Goal: Task Accomplishment & Management: Manage account settings

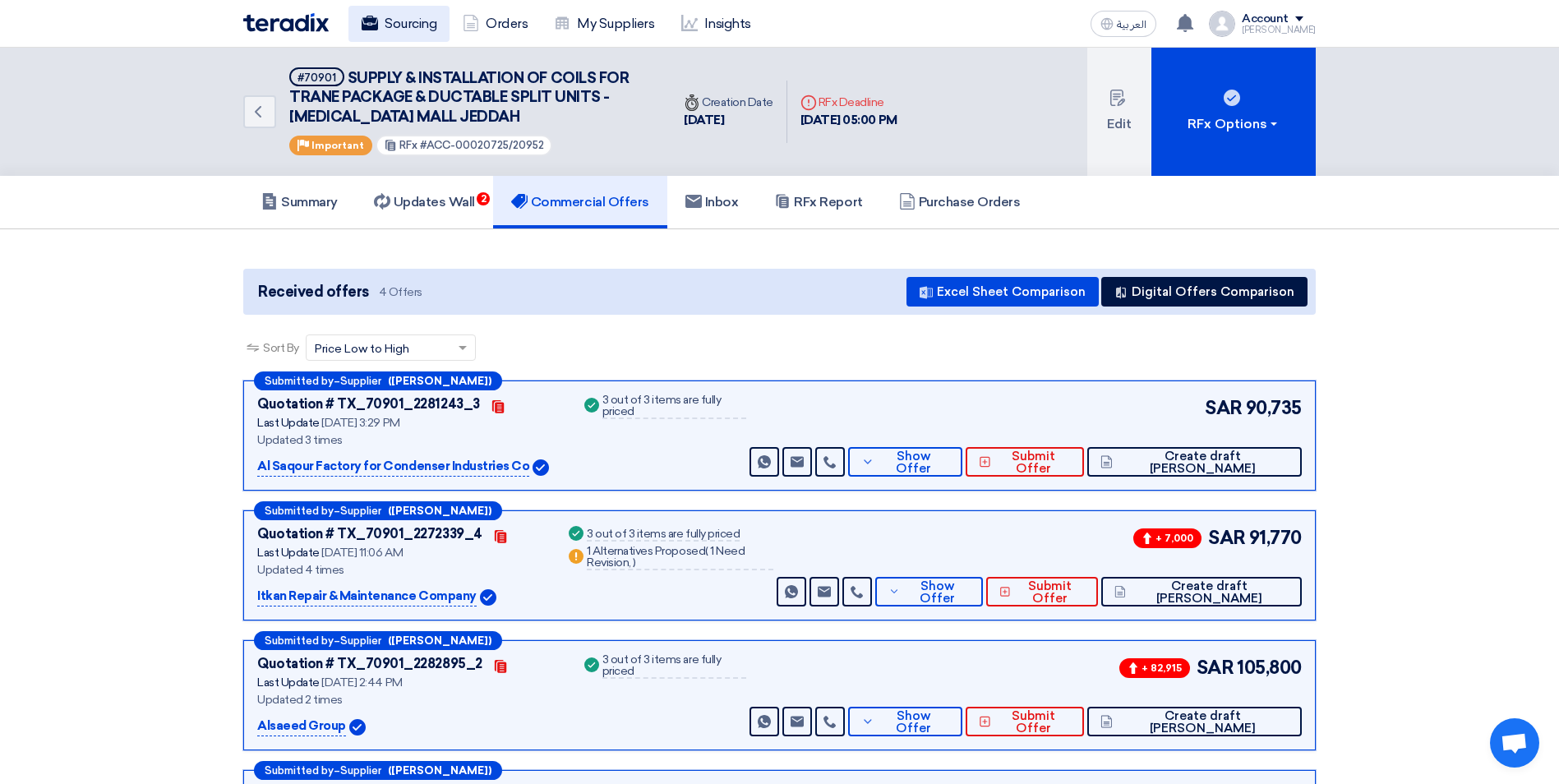
click at [415, 18] on link "Sourcing" at bounding box center [398, 24] width 101 height 36
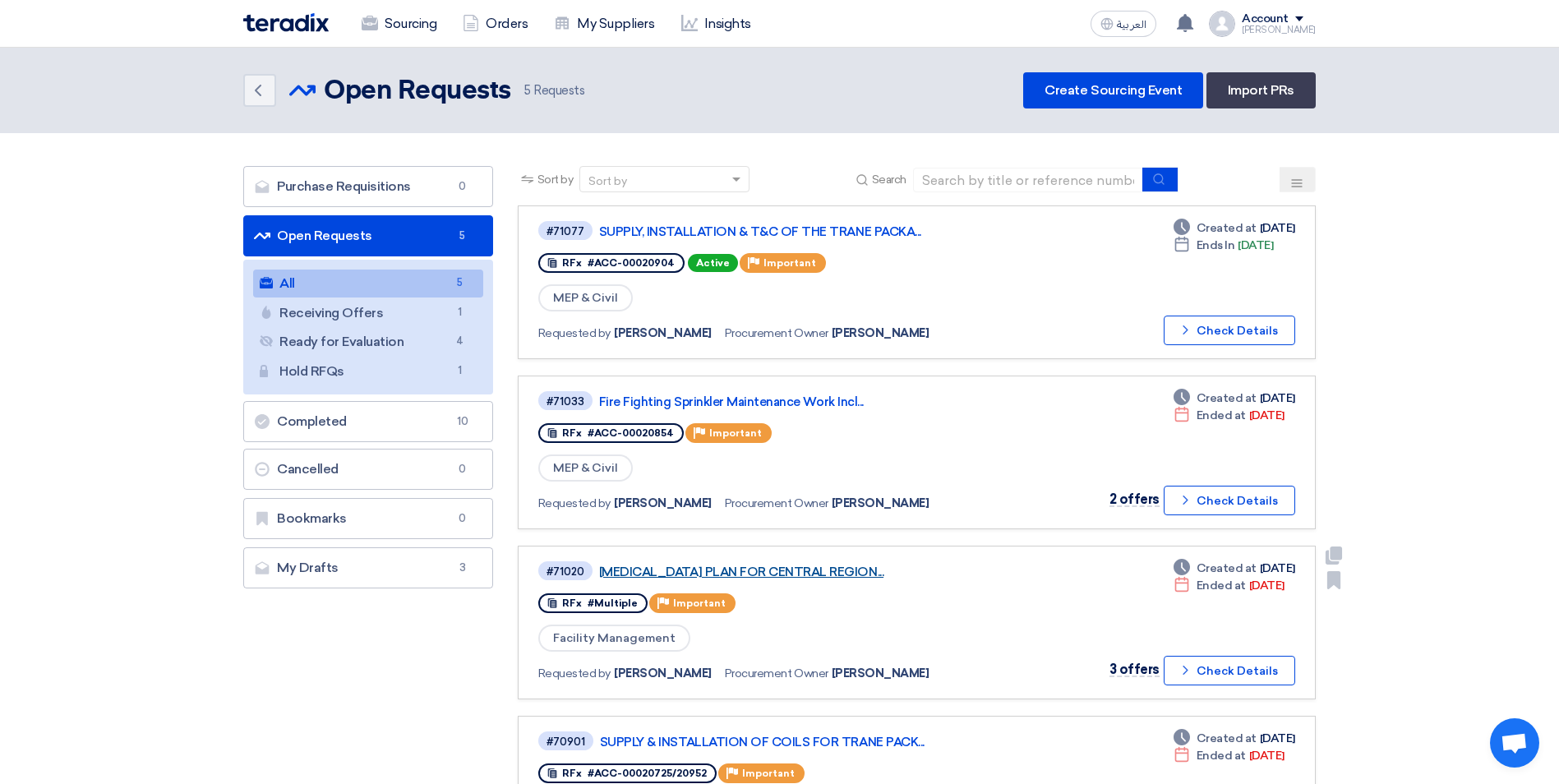
click at [823, 567] on link "[MEDICAL_DATA] PLAN FOR CENTRAL REGION..." at bounding box center [805, 572] width 411 height 15
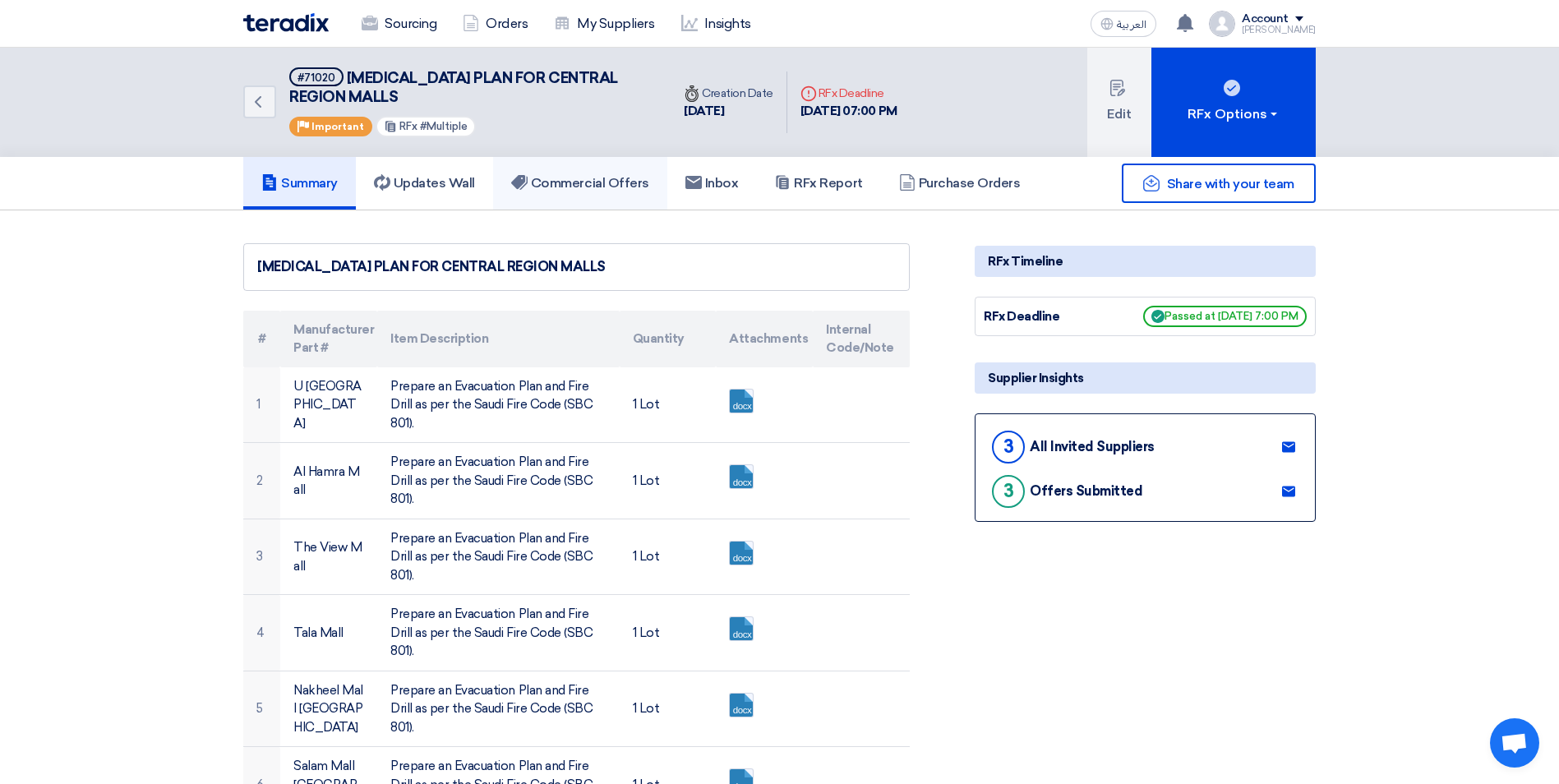
click at [618, 176] on h5 "Commercial Offers" at bounding box center [580, 183] width 138 height 17
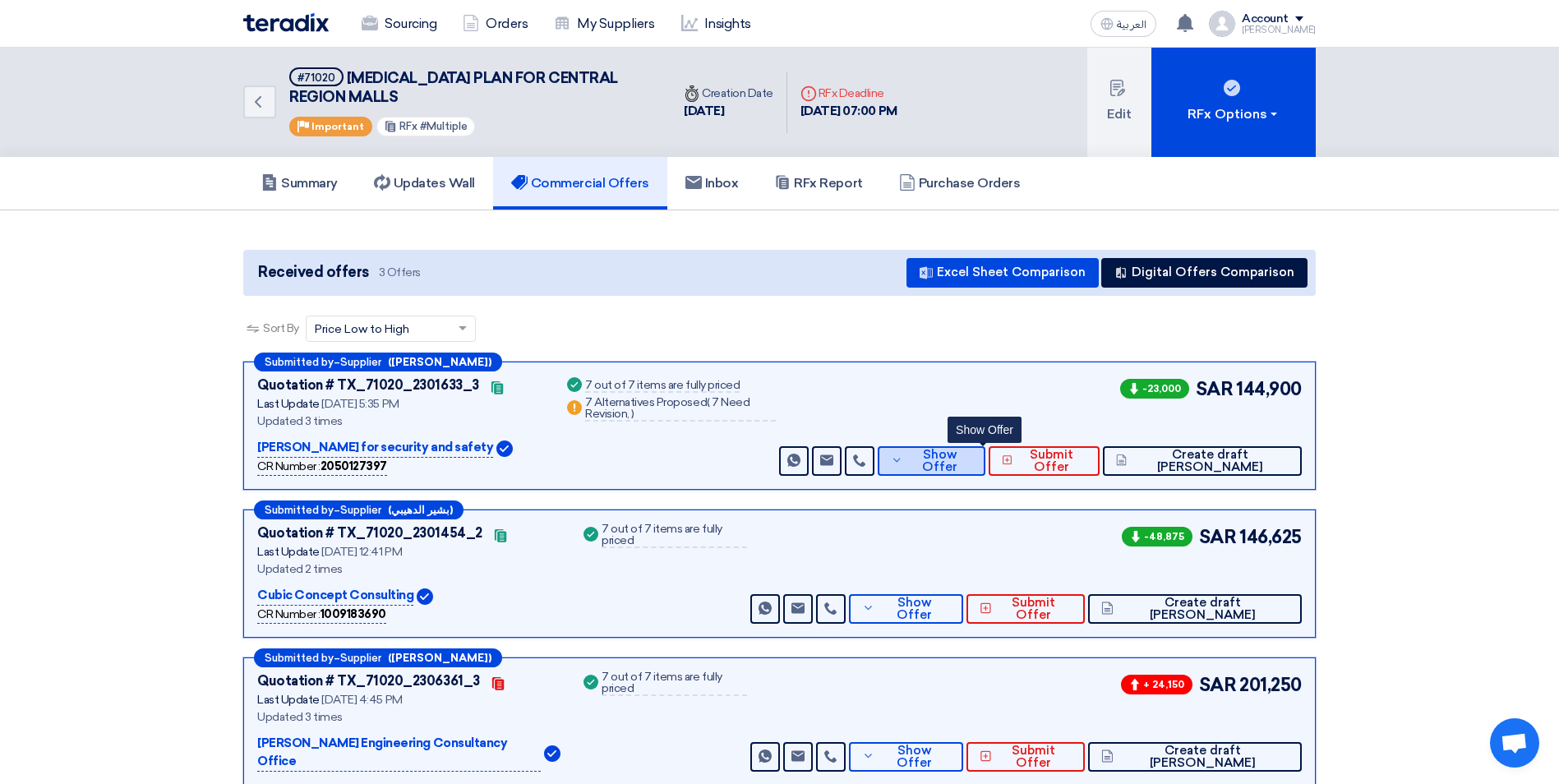
click at [970, 466] on span "Show Offer" at bounding box center [940, 461] width 65 height 25
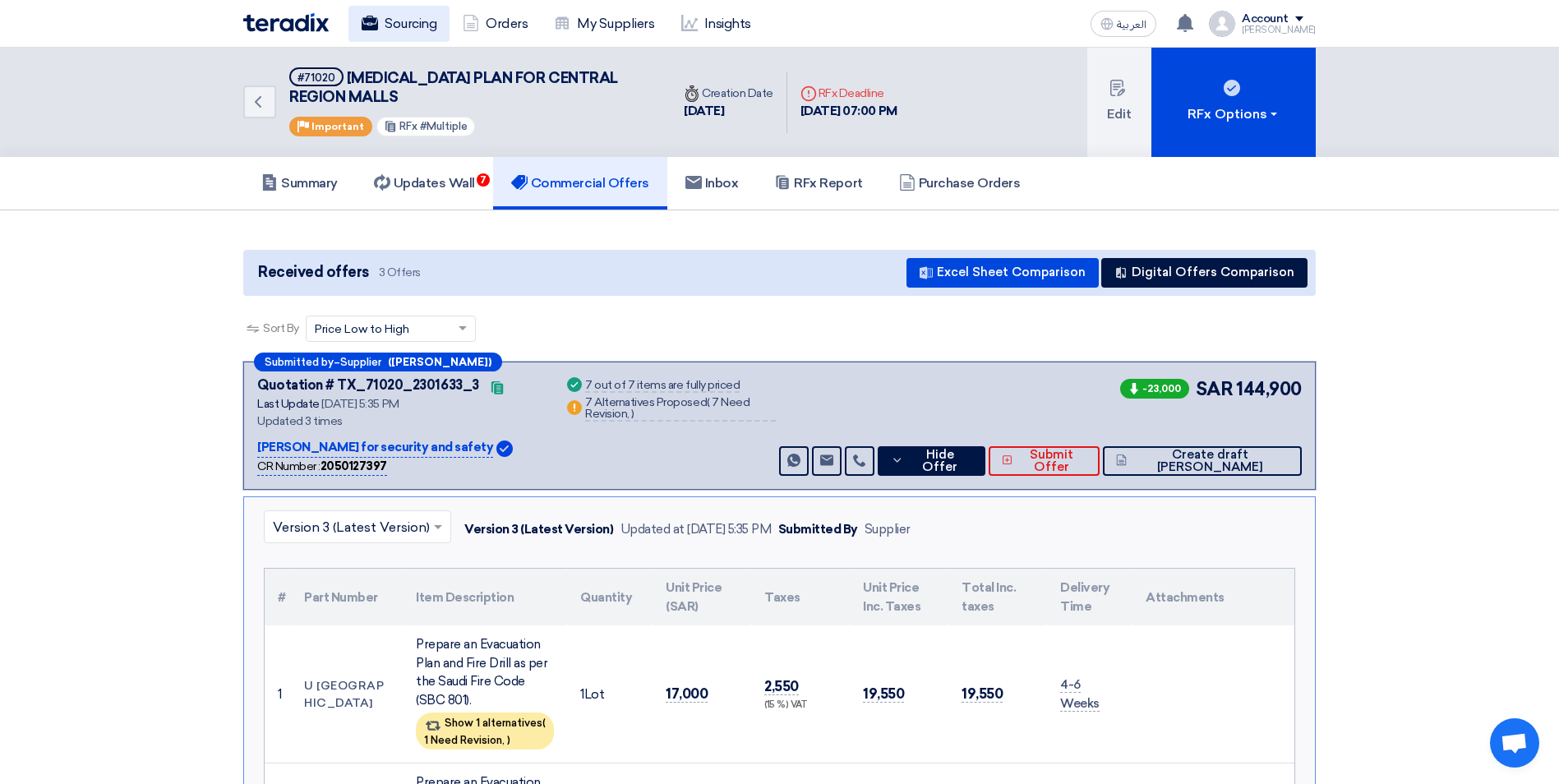
click at [382, 27] on link "Sourcing" at bounding box center [398, 24] width 101 height 36
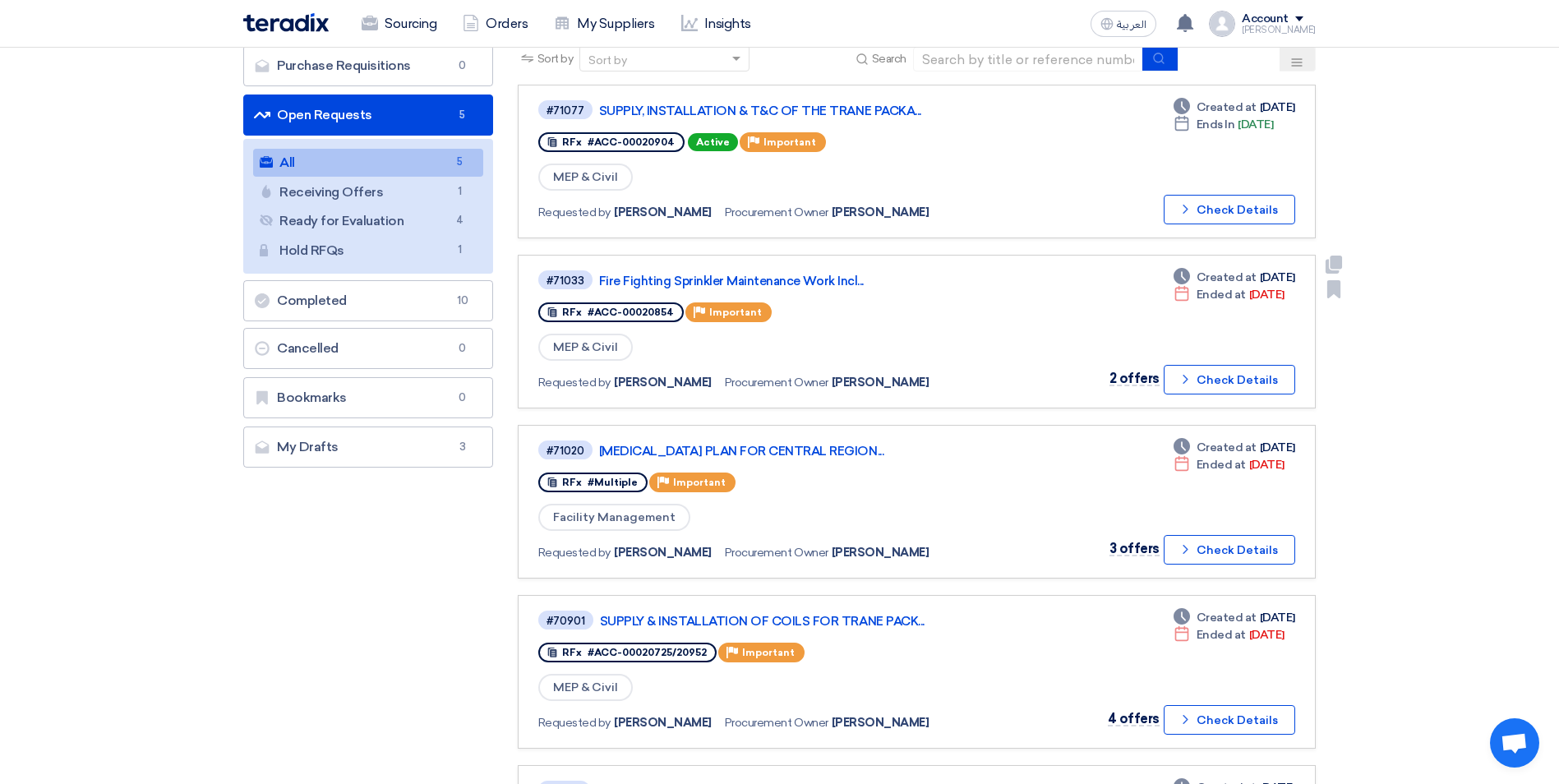
scroll to position [82, 0]
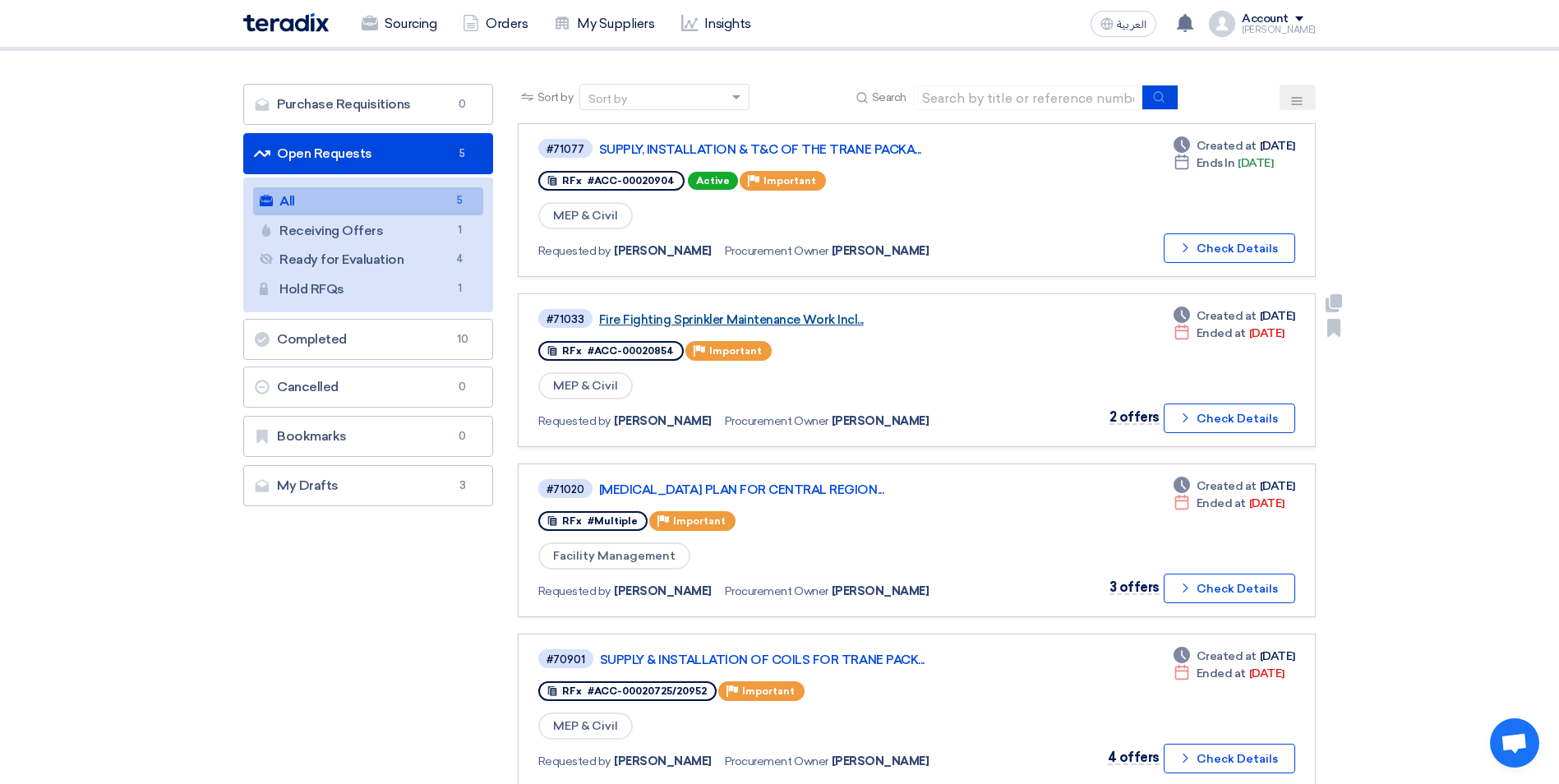
click at [781, 317] on link "Fire Fighting Sprinkler Maintenance Work Incl..." at bounding box center [805, 319] width 411 height 15
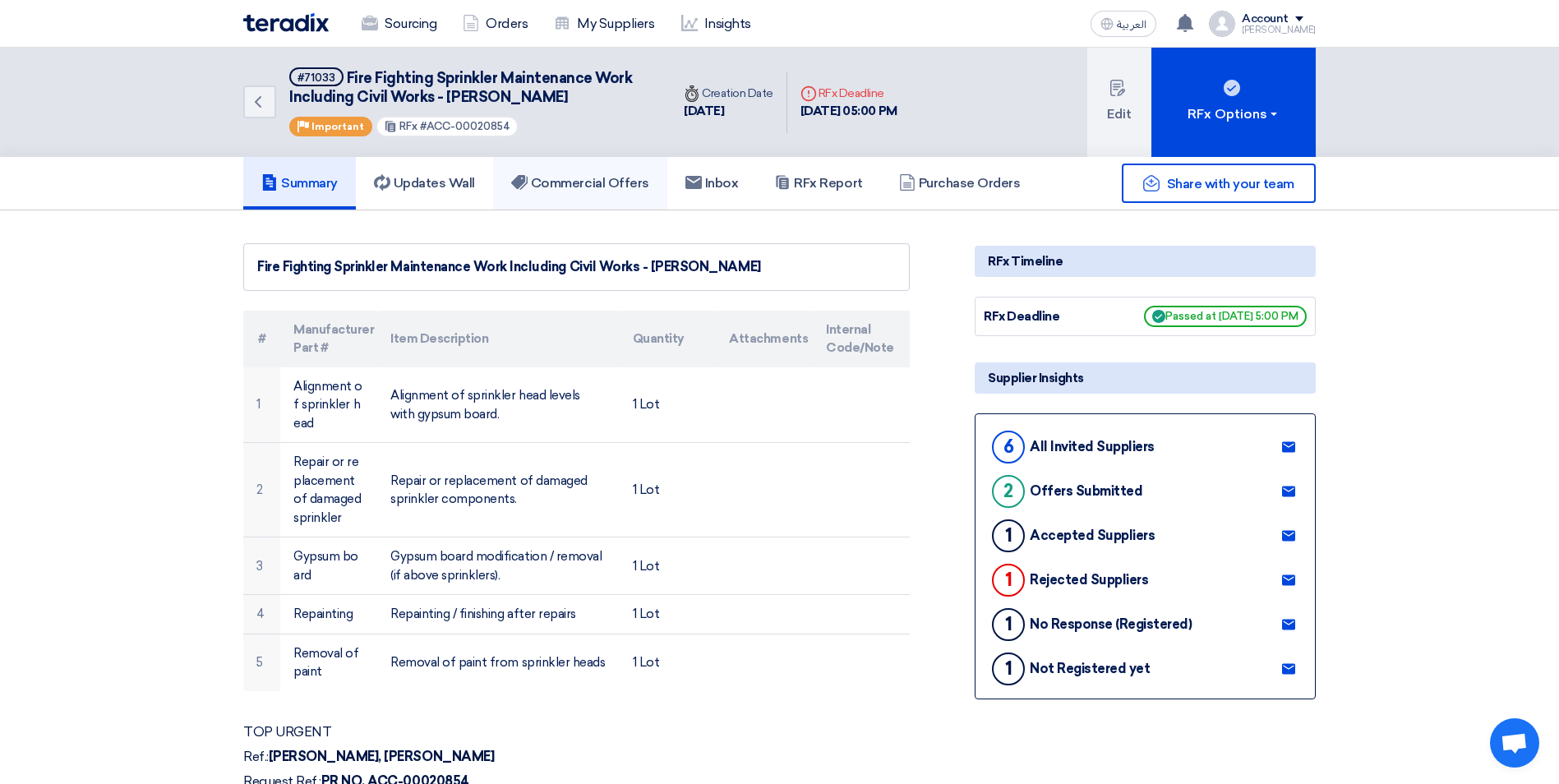
click at [542, 180] on h5 "Commercial Offers" at bounding box center [580, 183] width 138 height 17
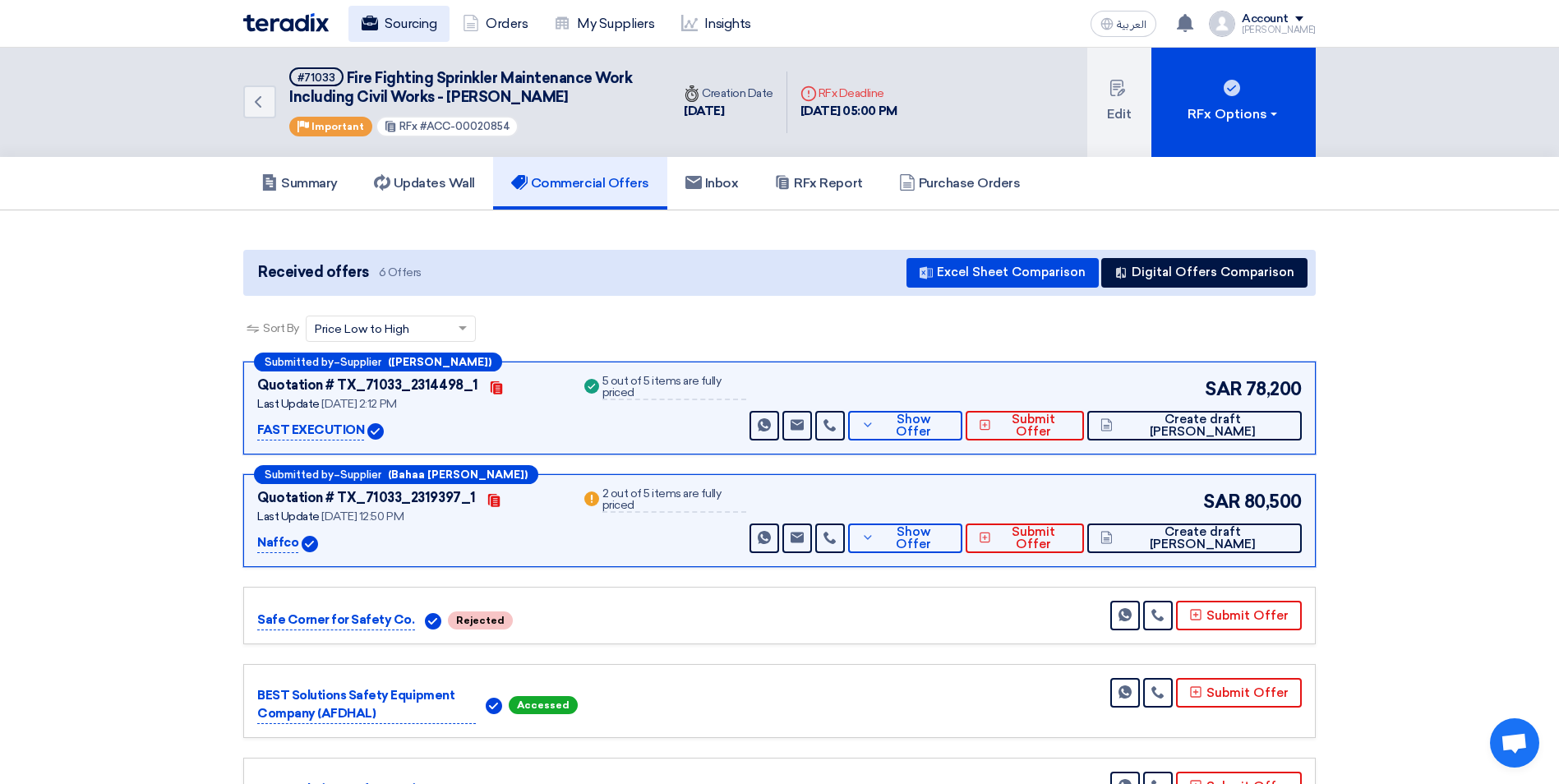
click at [434, 30] on link "Sourcing" at bounding box center [398, 24] width 101 height 36
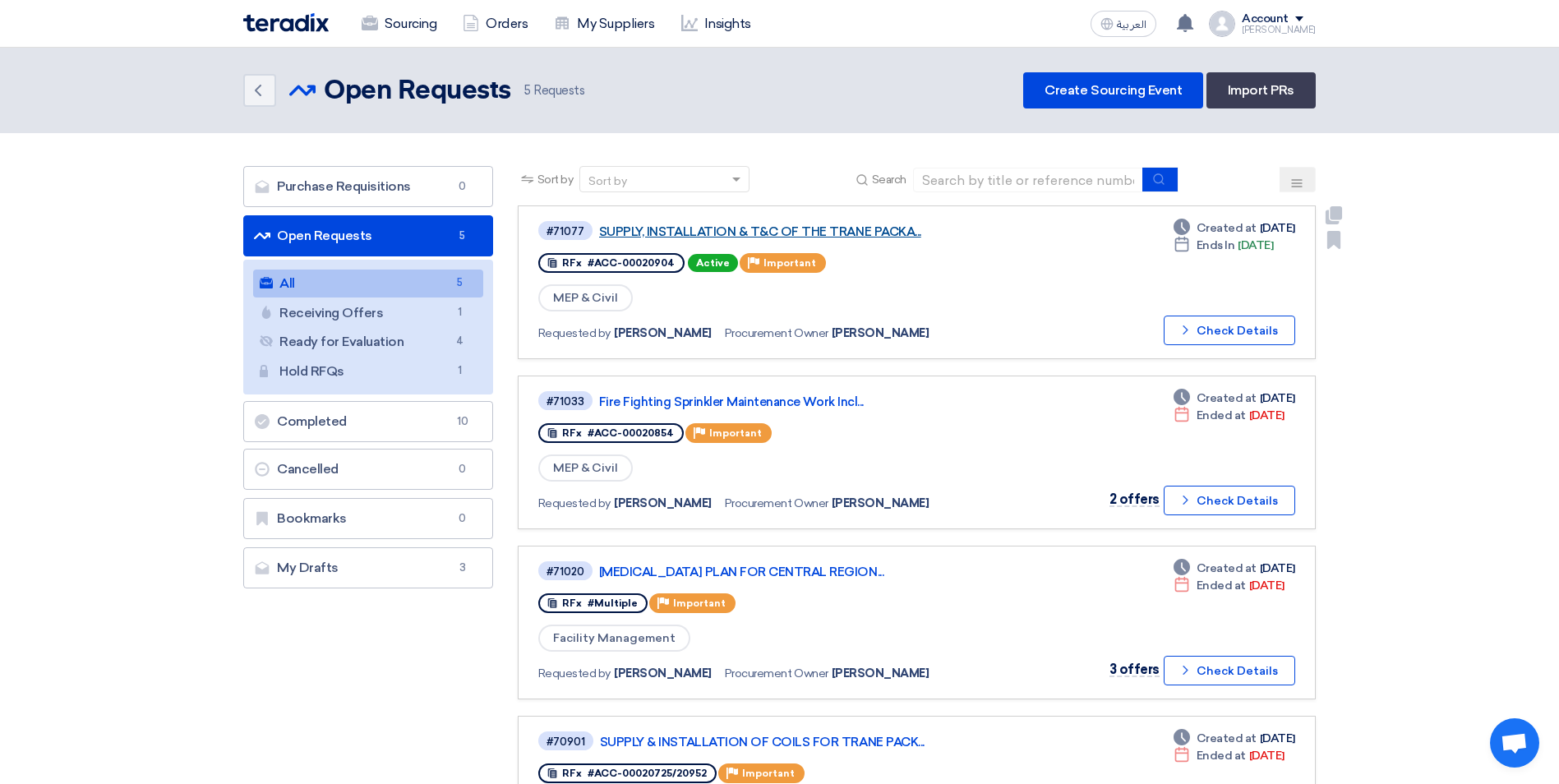
click at [822, 235] on link "SUPPLY, INSTALLATION & T&C OF THE TRANE PACKA..." at bounding box center [805, 232] width 411 height 15
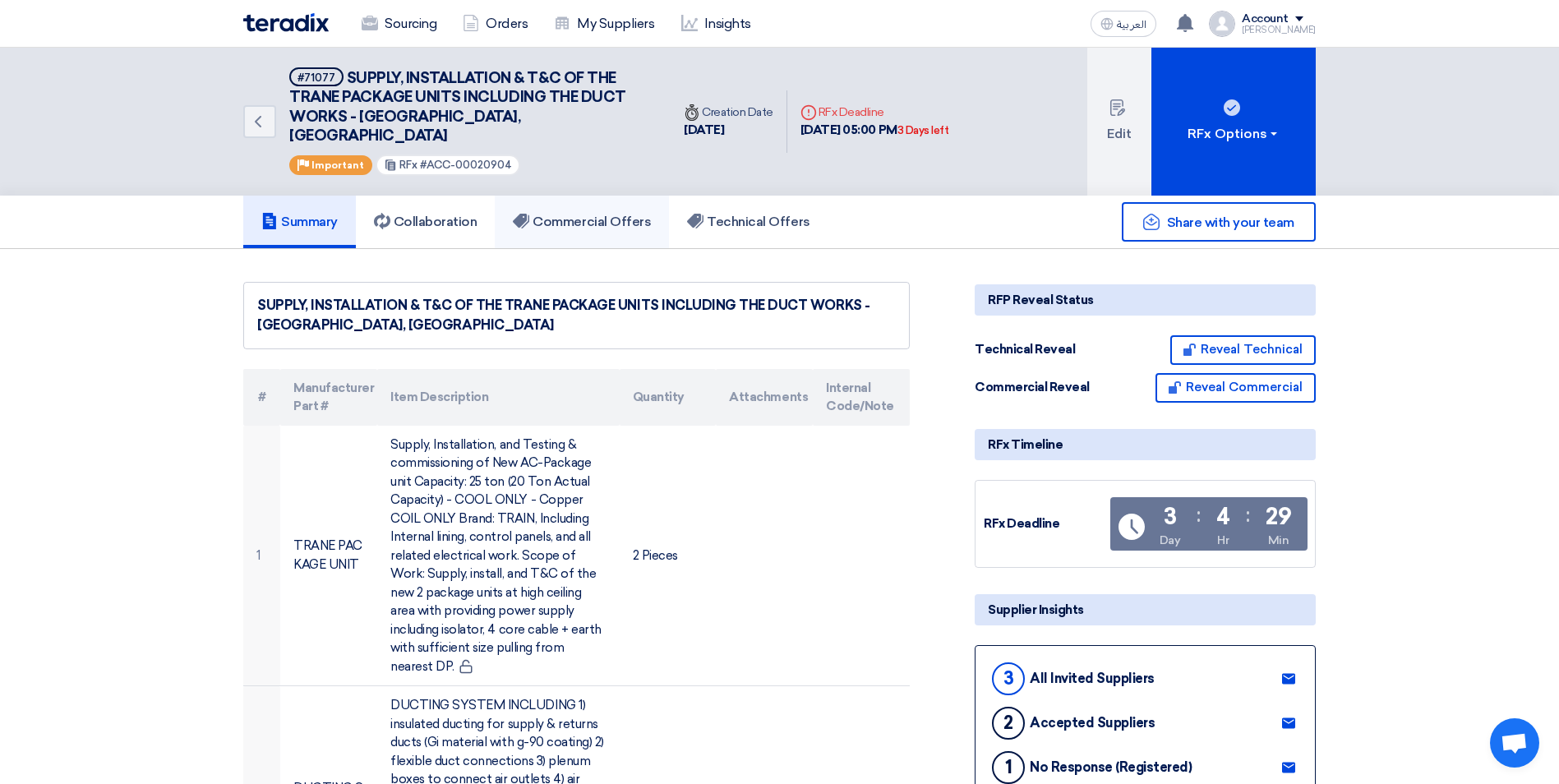
click at [620, 214] on h5 "Commercial Offers" at bounding box center [582, 222] width 138 height 17
